Goal: Task Accomplishment & Management: Complete application form

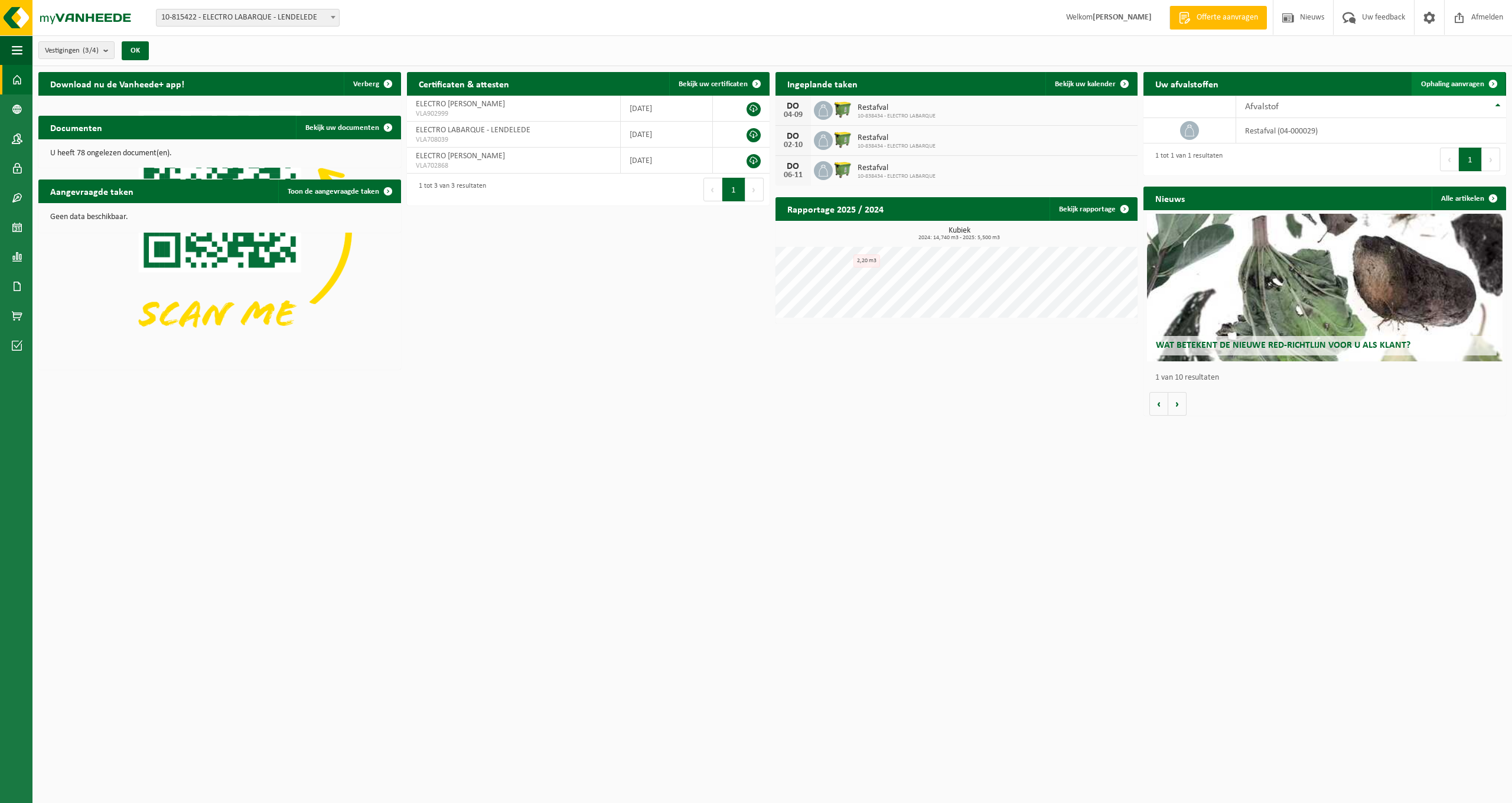
click at [1447, 86] on span "Ophaling aanvragen" at bounding box center [1452, 84] width 63 height 8
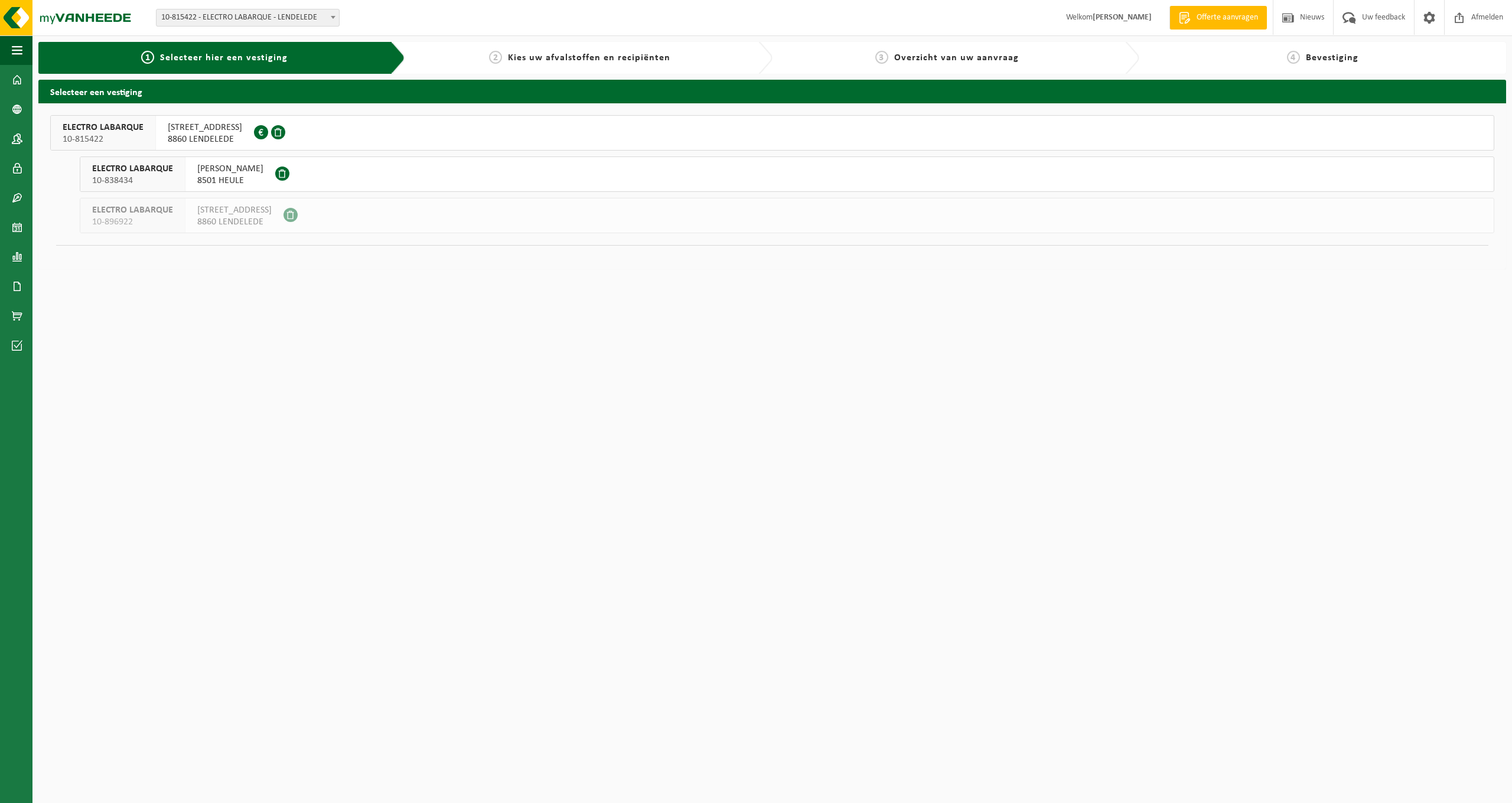
click at [254, 131] on span at bounding box center [261, 132] width 15 height 15
click at [198, 172] on span "STIJN STREUVELSLAAN" at bounding box center [230, 168] width 66 height 12
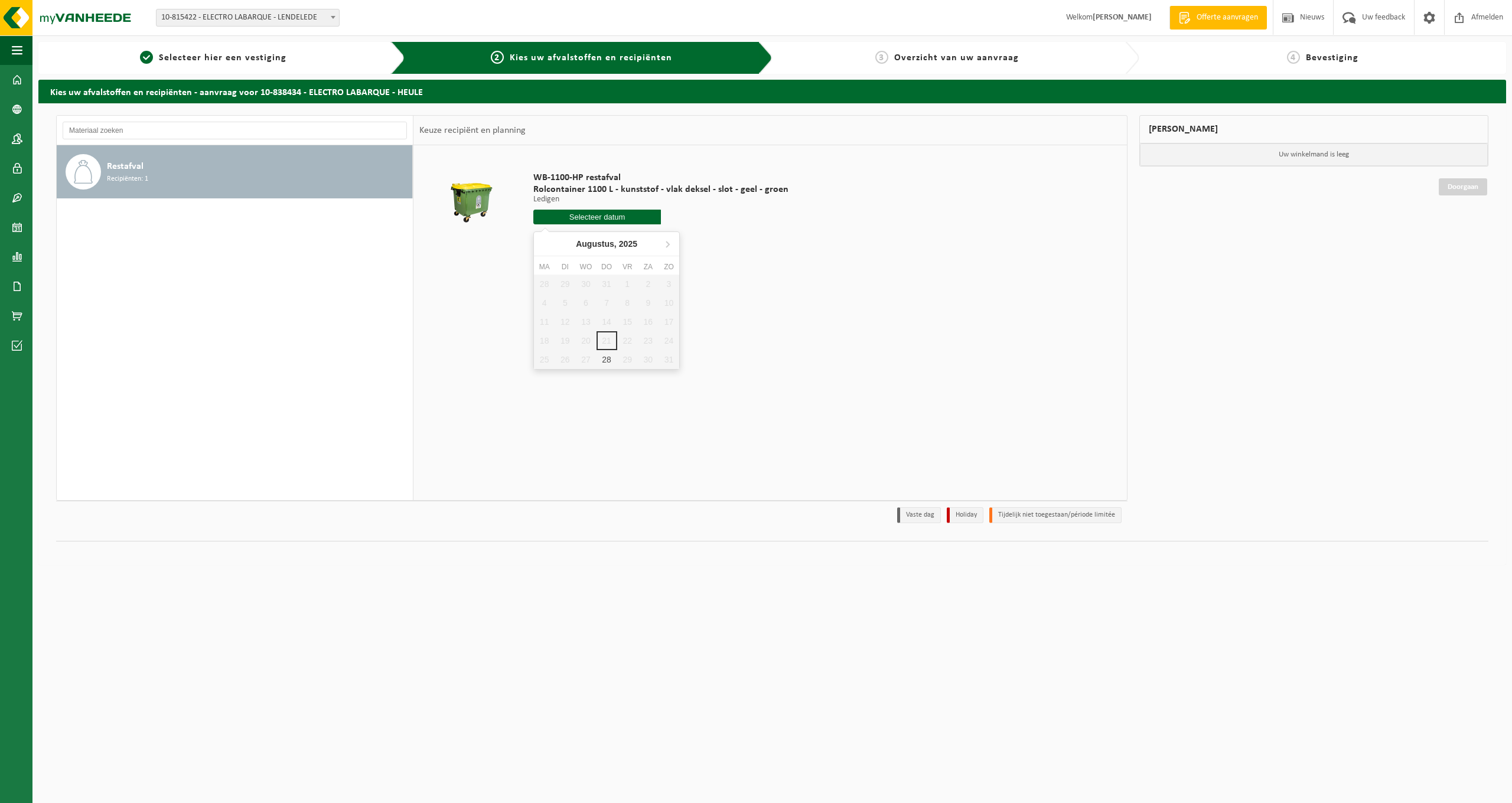
click at [612, 219] on input "text" at bounding box center [597, 217] width 128 height 15
click at [672, 245] on icon at bounding box center [667, 244] width 19 height 19
click at [545, 245] on icon at bounding box center [545, 245] width 3 height 6
click at [800, 272] on div "WB-1100-HP restafval Rolcontainer 1100 L - kunststof - vlak deksel - slot - gee…" at bounding box center [770, 322] width 713 height 354
